Goal: Navigation & Orientation: Find specific page/section

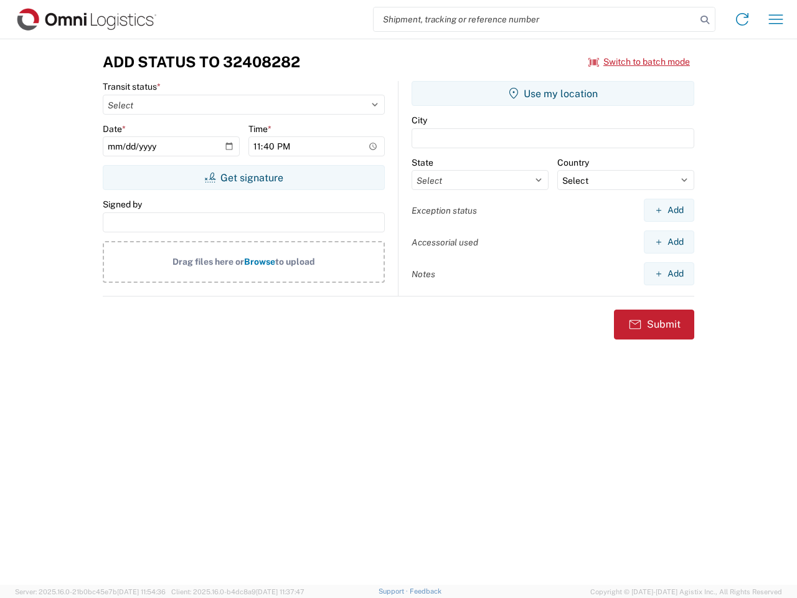
click at [535, 19] on input "search" at bounding box center [535, 19] width 323 height 24
click at [705, 20] on icon at bounding box center [704, 19] width 17 height 17
click at [742, 19] on icon at bounding box center [742, 19] width 20 height 20
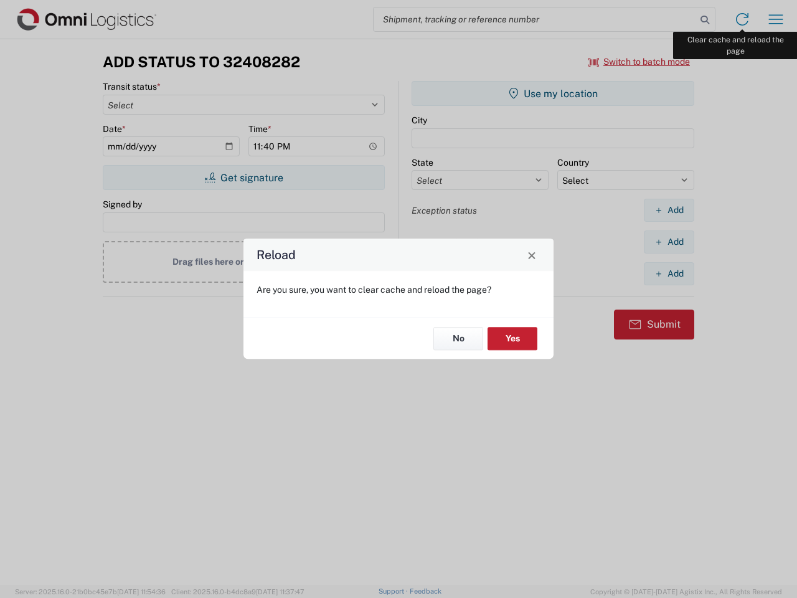
click at [776, 19] on div "Reload Are you sure, you want to clear cache and reload the page? No Yes" at bounding box center [398, 299] width 797 height 598
click at [639, 62] on div "Reload Are you sure, you want to clear cache and reload the page? No Yes" at bounding box center [398, 299] width 797 height 598
click at [243, 177] on div "Reload Are you sure, you want to clear cache and reload the page? No Yes" at bounding box center [398, 299] width 797 height 598
click at [553, 93] on div "Reload Are you sure, you want to clear cache and reload the page? No Yes" at bounding box center [398, 299] width 797 height 598
click at [669, 210] on div "Reload Are you sure, you want to clear cache and reload the page? No Yes" at bounding box center [398, 299] width 797 height 598
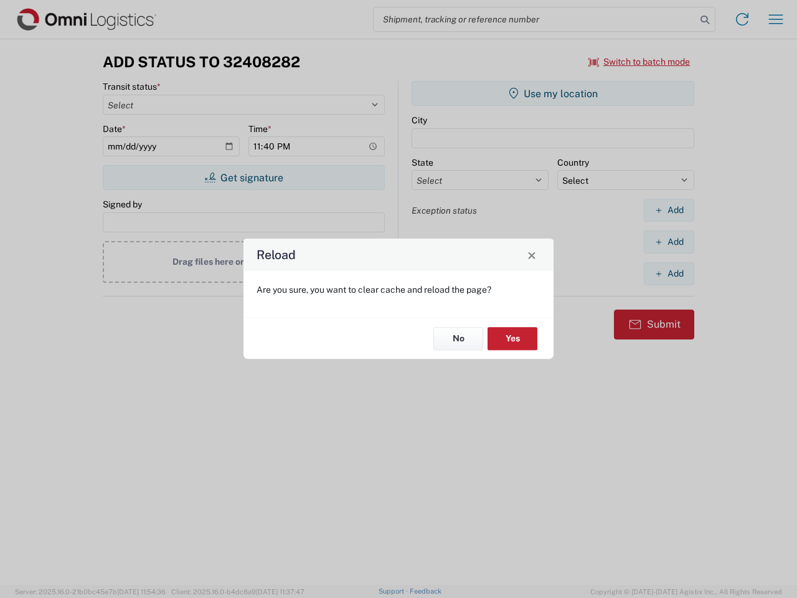
click at [669, 242] on div "Reload Are you sure, you want to clear cache and reload the page? No Yes" at bounding box center [398, 299] width 797 height 598
click at [669, 273] on div "Reload Are you sure, you want to clear cache and reload the page? No Yes" at bounding box center [398, 299] width 797 height 598
